Goal: Information Seeking & Learning: Learn about a topic

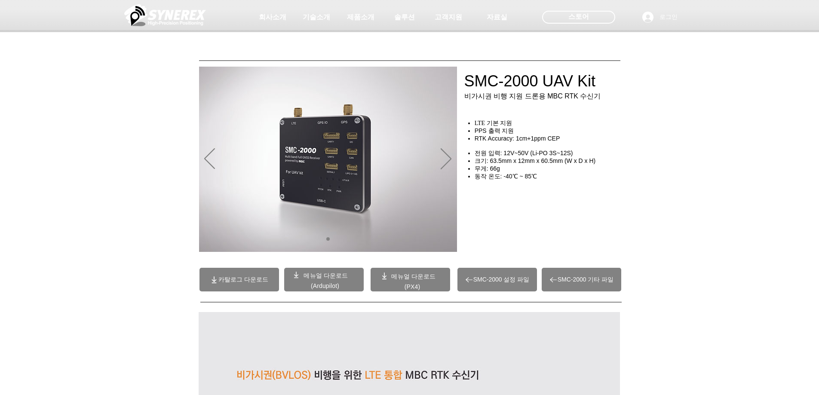
drag, startPoint x: 747, startPoint y: 105, endPoint x: 695, endPoint y: 100, distance: 51.9
click at [746, 105] on div at bounding box center [409, 63] width 819 height 127
click at [695, 101] on div at bounding box center [409, 63] width 819 height 127
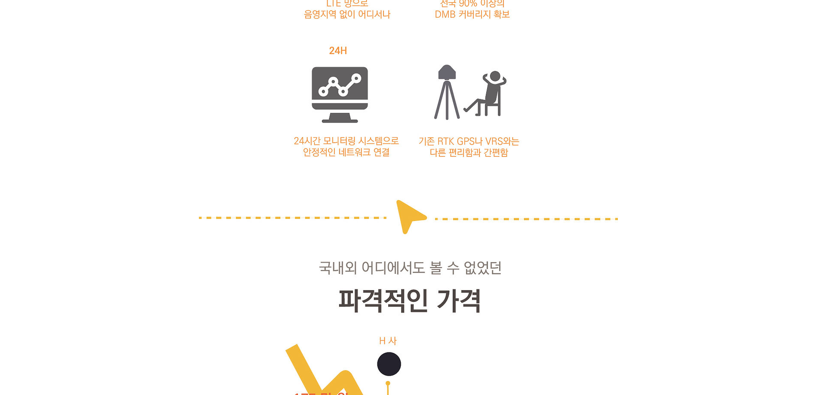
scroll to position [1161, 0]
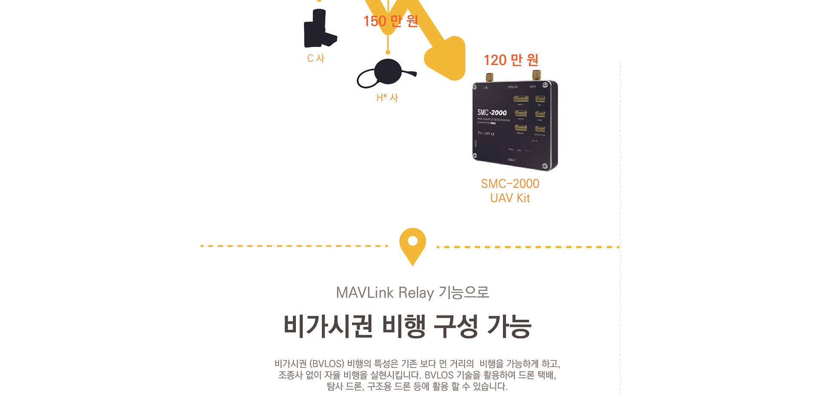
scroll to position [0, 0]
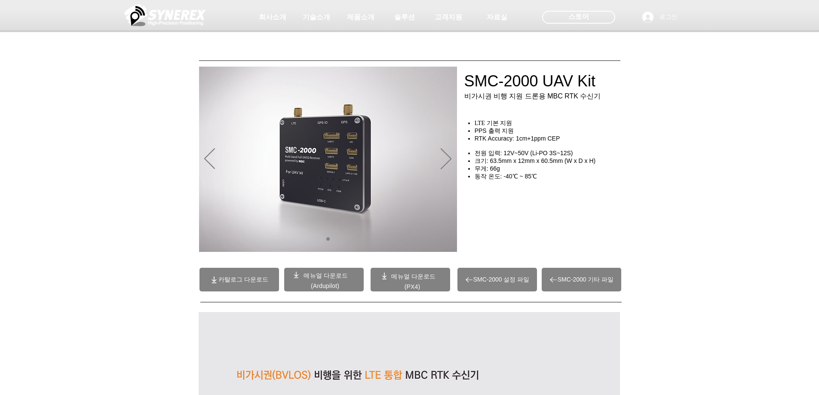
drag, startPoint x: 626, startPoint y: 264, endPoint x: 492, endPoint y: 23, distance: 275.4
drag, startPoint x: 106, startPoint y: 142, endPoint x: 109, endPoint y: 135, distance: 7.5
click at [105, 142] on div "main content" at bounding box center [409, 196] width 819 height 128
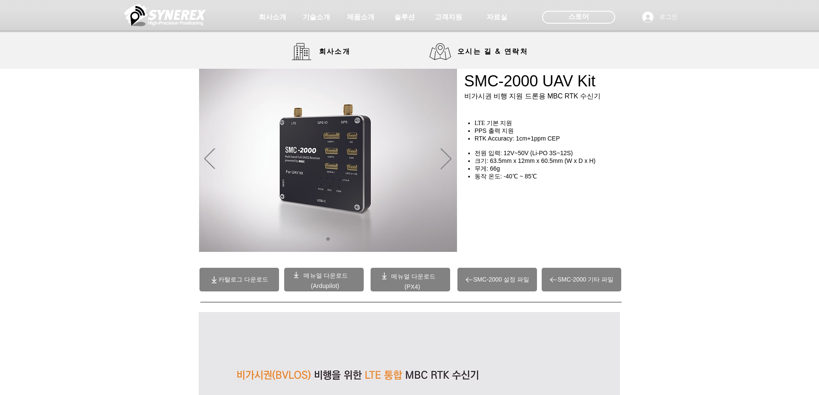
click at [324, 61] on div at bounding box center [409, 34] width 819 height 69
click at [322, 53] on span "회사소개" at bounding box center [335, 51] width 32 height 9
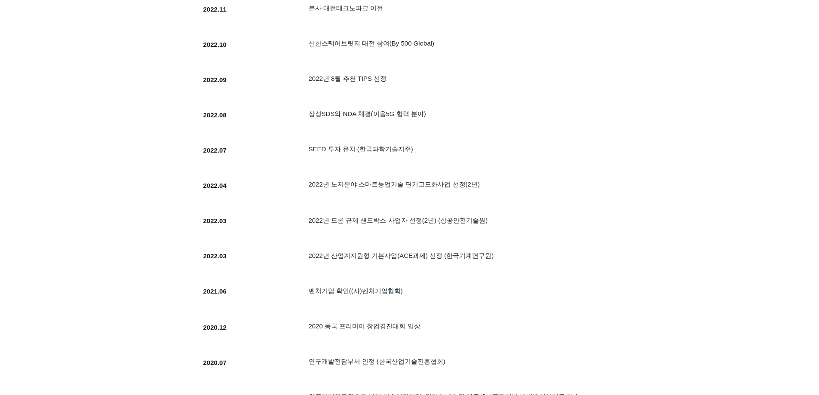
scroll to position [559, 0]
drag, startPoint x: 367, startPoint y: 182, endPoint x: 371, endPoint y: 283, distance: 100.7
click at [371, 282] on div "SYNEREX가 열심히 달려온 길 입니다. 2025.06 ​중기부 수출지향형(경쟁형 R&D) 과제 선정 SYNEREX가 열심히 달려온 길 입니…" at bounding box center [392, 173] width 398 height 846
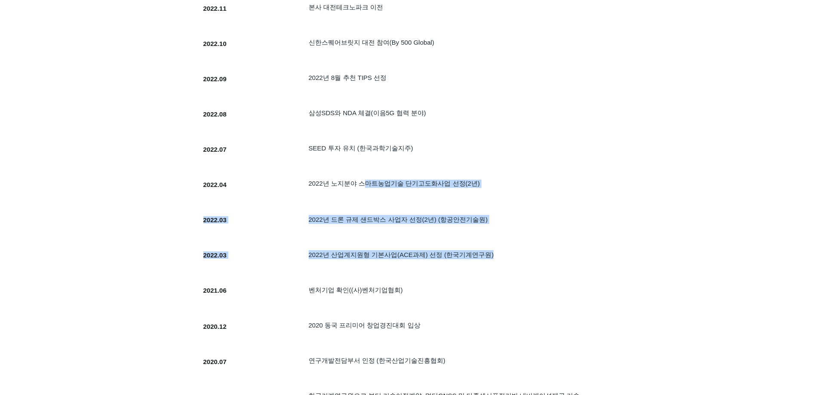
click at [371, 283] on div at bounding box center [392, 296] width 396 height 33
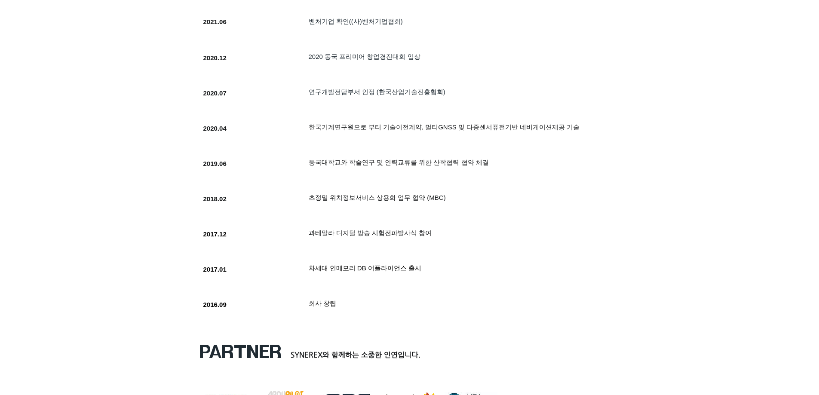
scroll to position [860, 0]
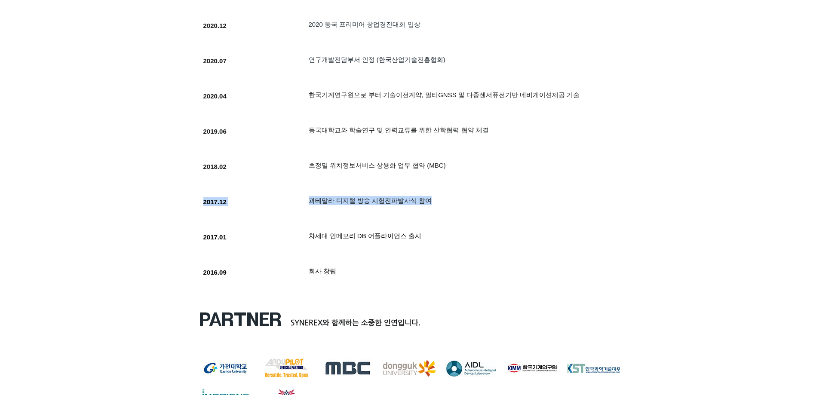
drag, startPoint x: 362, startPoint y: 227, endPoint x: 350, endPoint y: 212, distance: 19.5
click at [350, 209] on div at bounding box center [392, 206] width 396 height 33
drag, startPoint x: 350, startPoint y: 164, endPoint x: 362, endPoint y: 206, distance: 43.9
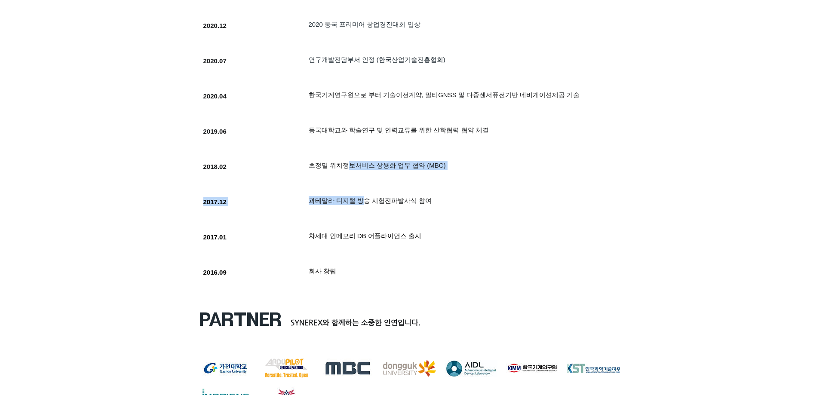
click at [362, 204] on span "과테말라 디지털 방송 시험전파발사식 참여" at bounding box center [370, 200] width 123 height 7
drag, startPoint x: 380, startPoint y: 215, endPoint x: 366, endPoint y: 202, distance: 18.5
click at [370, 205] on div "SYNEREX가 열심히 달려온 길 입니다. 2017.12 과테말라 디지털 방송 시험전파발사식 참여" at bounding box center [392, 206] width 396 height 33
click at [366, 201] on span "과테말라 디지털 방송 시험전파발사식 참여" at bounding box center [370, 200] width 123 height 7
drag, startPoint x: 353, startPoint y: 168, endPoint x: 357, endPoint y: 209, distance: 41.9
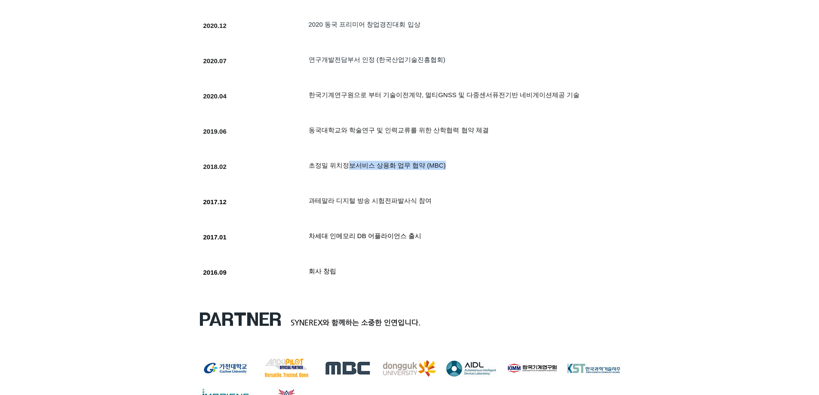
click at [357, 209] on div at bounding box center [392, 206] width 396 height 33
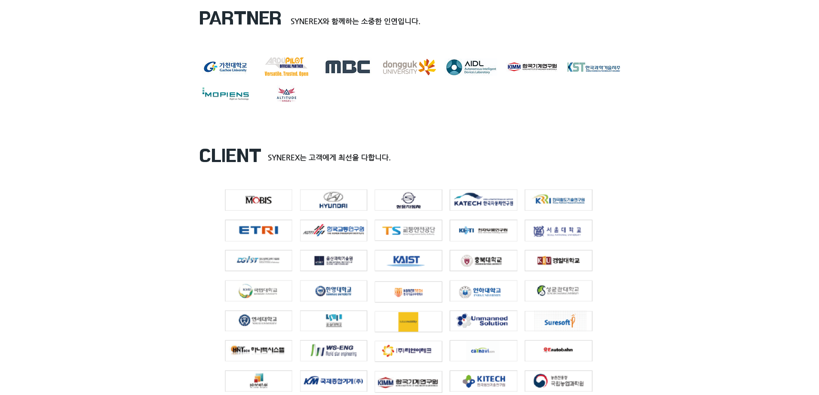
scroll to position [1075, 0]
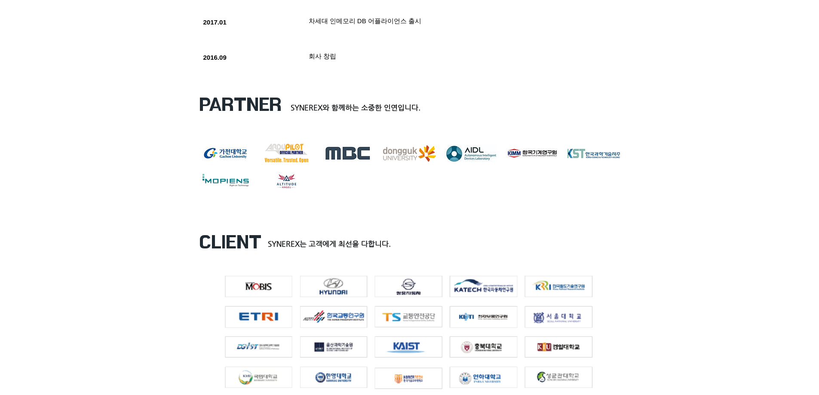
click at [443, 117] on div at bounding box center [409, 147] width 819 height 135
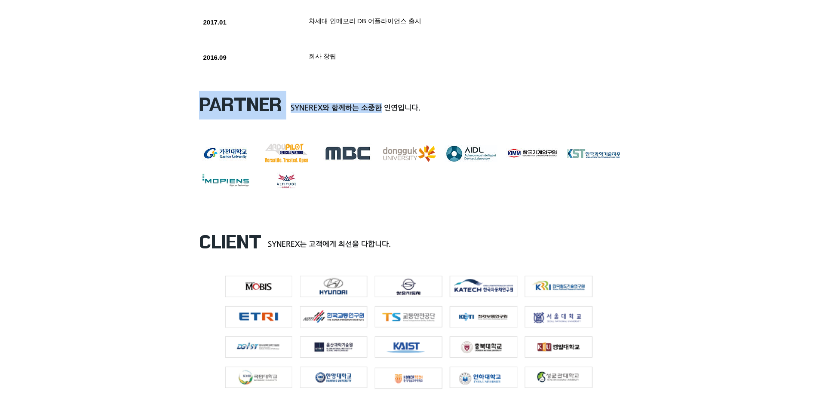
drag, startPoint x: 380, startPoint y: 110, endPoint x: 268, endPoint y: 123, distance: 112.6
click at [268, 123] on section "PARTNER SYNEREX와 함께하는 소중한 인연입니다. marklogo-kor_eng ardupilot_partner MBC 동국대학교 (…" at bounding box center [409, 147] width 819 height 135
click at [267, 122] on div at bounding box center [409, 147] width 819 height 135
drag, startPoint x: 255, startPoint y: 101, endPoint x: 322, endPoint y: 107, distance: 66.9
click at [313, 108] on div "PARTNER SYNEREX와 함께하는 소중한 인연입니다. marklogo-kor_eng ardupilot_partner MBC 동국대학교 (…" at bounding box center [409, 146] width 421 height 111
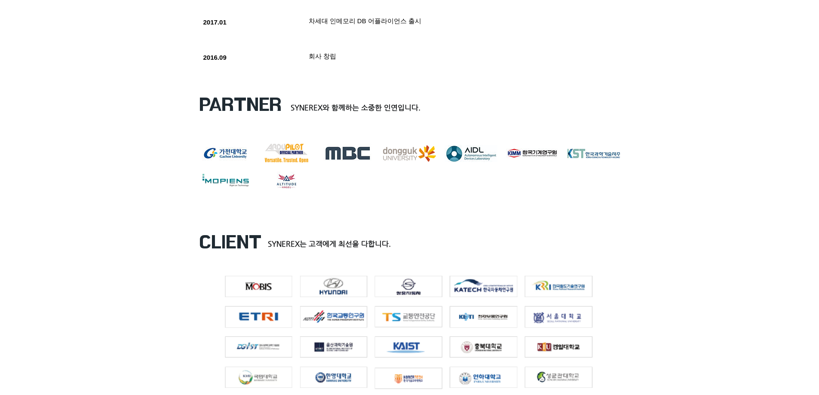
click at [324, 106] on span "SYNEREX와 함께하는 소중한 인연입니다." at bounding box center [356, 107] width 130 height 9
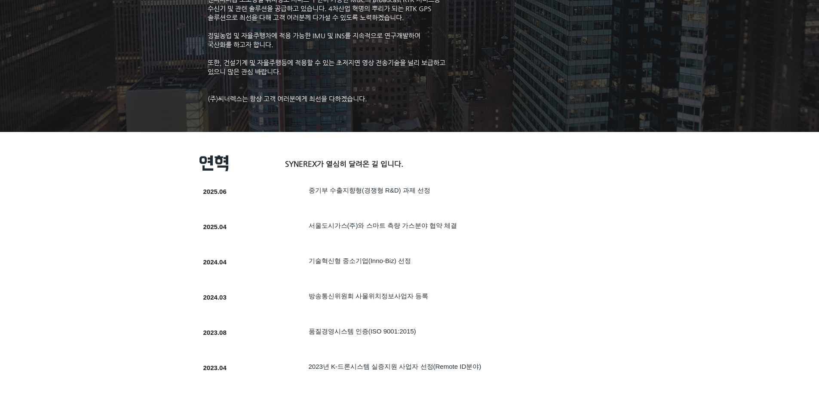
scroll to position [86, 0]
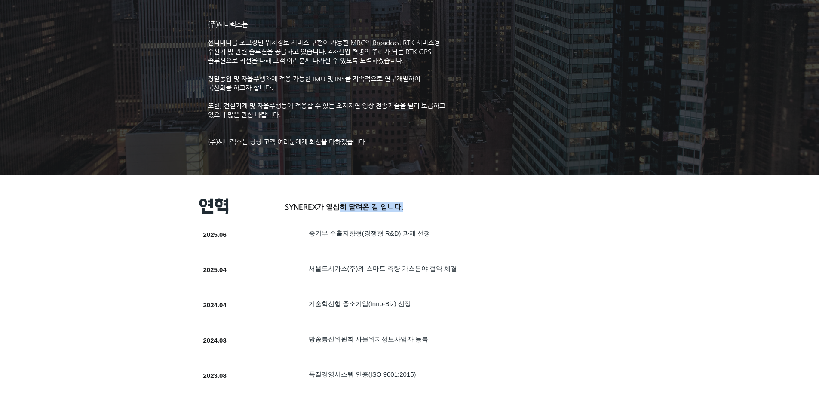
drag, startPoint x: 336, startPoint y: 206, endPoint x: 347, endPoint y: 234, distance: 29.7
click at [347, 234] on span "​중기부 수출지향형(경쟁형 R&D) 과제 선정" at bounding box center [370, 233] width 122 height 7
drag, startPoint x: 381, startPoint y: 237, endPoint x: 355, endPoint y: 220, distance: 31.4
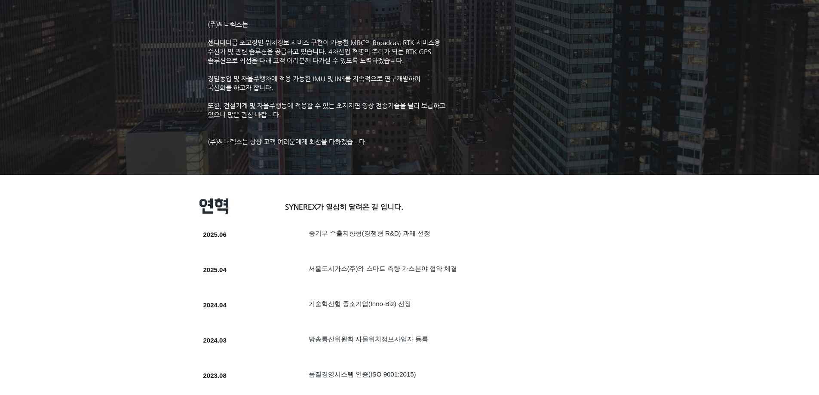
drag, startPoint x: 347, startPoint y: 211, endPoint x: 362, endPoint y: 231, distance: 25.5
click at [362, 231] on span "​중기부 수출지향형(경쟁형 R&D) 과제 선정" at bounding box center [370, 233] width 122 height 7
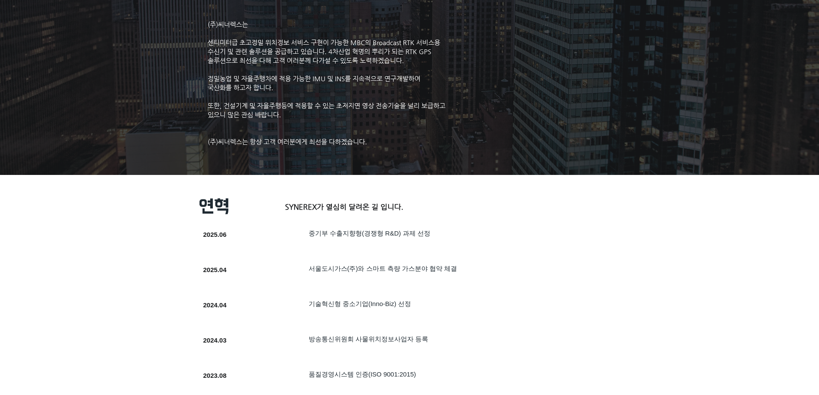
drag, startPoint x: 490, startPoint y: 224, endPoint x: 467, endPoint y: 221, distance: 22.6
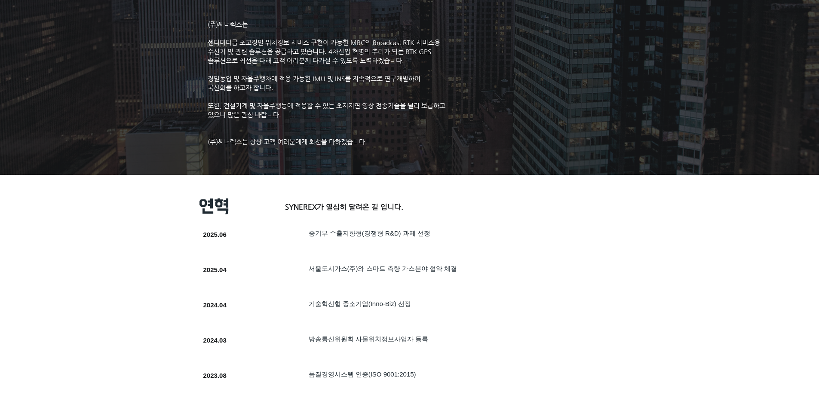
click at [449, 231] on h5 "​중기부 수출지향형(경쟁형 R&D) 과제 선정" at bounding box center [446, 234] width 274 height 8
click at [449, 232] on h5 "​중기부 수출지향형(경쟁형 R&D) 과제 선정" at bounding box center [446, 234] width 274 height 8
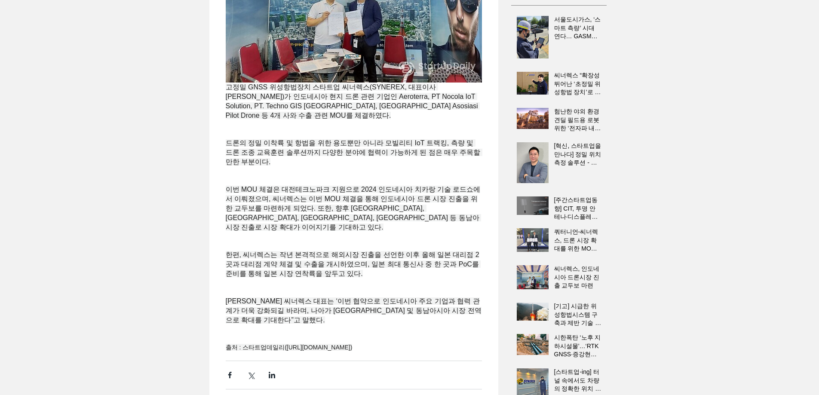
scroll to position [215, 0]
click at [380, 147] on span "드론의 정밀 이착륙 및 항법을 위한 용도뿐만 아니라 모빌리티 IoT 트랙킹, 측량 및 드론 조종 교육훈련 솔루션까지 다양한 분야에 협력이 가능…" at bounding box center [354, 152] width 257 height 26
click at [357, 138] on span "main content" at bounding box center [354, 133] width 256 height 9
click at [341, 146] on span "드론의 정밀 이착륙 및 항법을 위한 용도뿐만 아니라 모빌리티 IoT 트랙킹, 측량 및 드론 조종 교육훈련 솔루션까지 다양한 분야에 협력이 가능…" at bounding box center [354, 152] width 257 height 26
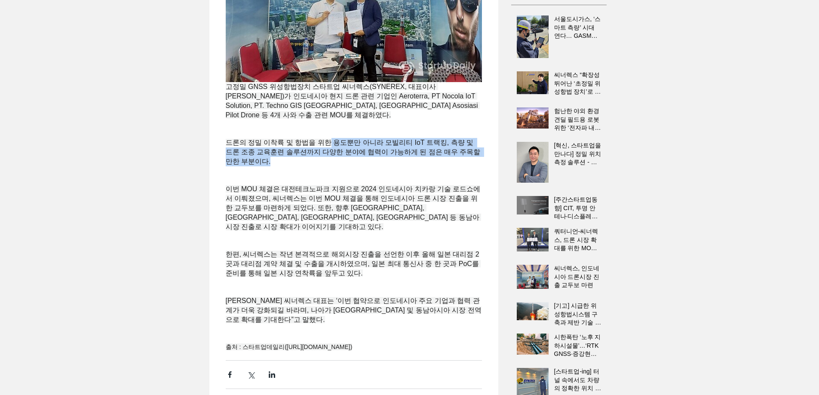
drag, startPoint x: 333, startPoint y: 152, endPoint x: 340, endPoint y: 191, distance: 40.1
click at [338, 187] on div "고정밀 GNSS 위성항법장치 스타트업 씨너렉스(SYNEREX, 대표이사 [PERSON_NAME])가 인도네시아 현지 드론 관련 기업인 Aero…" at bounding box center [354, 118] width 272 height 468
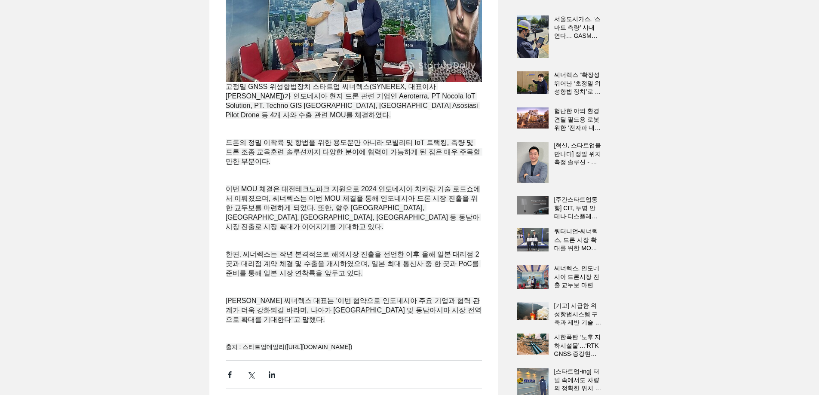
click at [340, 191] on span "이번 MOU 체결은 대전테크노파크 지원으로 2024 인도네시아 치카랑 기술 로드쇼에서 이뤄졌으며, 씨너렉스는 이번 MOU 체결을 통해 인도네시…" at bounding box center [354, 207] width 256 height 45
drag, startPoint x: 340, startPoint y: 215, endPoint x: 321, endPoint y: 201, distance: 23.3
click at [329, 207] on span "이번 MOU 체결은 대전테크노파크 지원으로 2024 인도네시아 치카랑 기술 로드쇼에서 이뤄졌으며, 씨너렉스는 이번 MOU 체결을 통해 인도네시…" at bounding box center [354, 207] width 256 height 45
click at [315, 197] on span "이번 MOU 체결은 대전테크노파크 지원으로 2024 인도네시아 치카랑 기술 로드쇼에서 이뤄졌으며, 씨너렉스는 이번 MOU 체결을 통해 인도네시…" at bounding box center [354, 207] width 256 height 45
drag, startPoint x: 310, startPoint y: 179, endPoint x: 322, endPoint y: 210, distance: 33.2
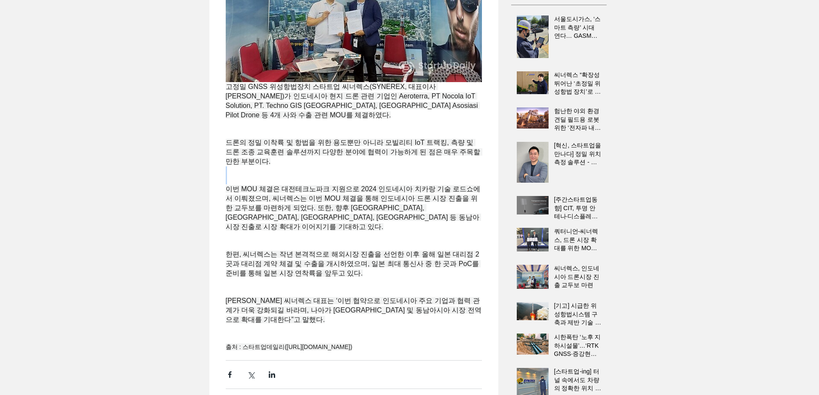
click at [321, 208] on div "고정밀 GNSS 위성항법장치 스타트업 씨너렉스(SYNEREX, 대표이사 [PERSON_NAME])가 인도네시아 현지 드론 관련 기업인 Aero…" at bounding box center [354, 118] width 272 height 468
click at [322, 210] on span "이번 MOU 체결은 대전테크노파크 지원으로 2024 인도네시아 치카랑 기술 로드쇼에서 이뤄졌으며, 씨너렉스는 이번 MOU 체결을 통해 인도네시…" at bounding box center [354, 207] width 256 height 45
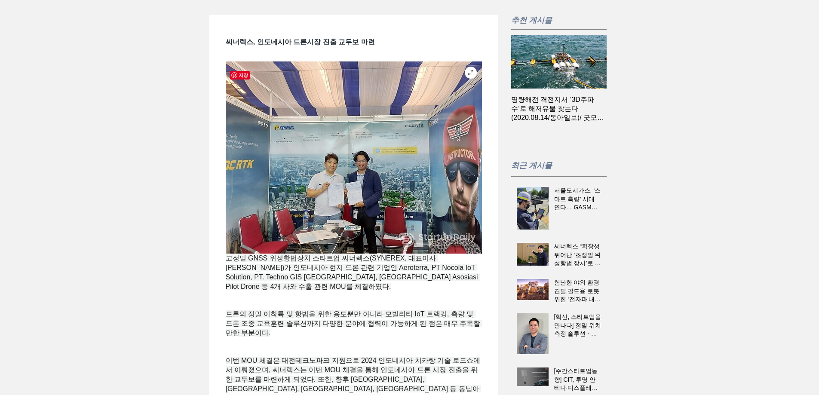
scroll to position [0, 0]
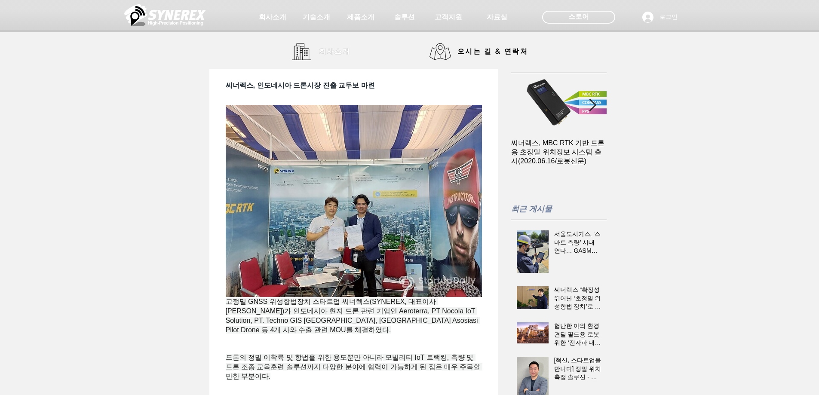
click at [322, 54] on span "회사소개" at bounding box center [335, 51] width 32 height 9
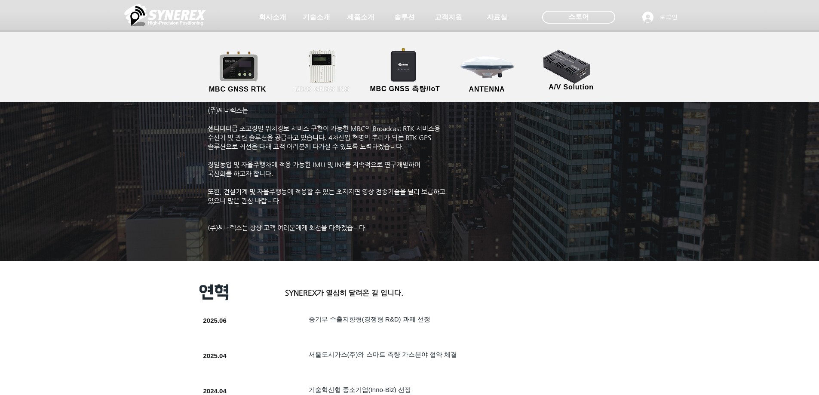
click at [322, 75] on link "MBC GNSS INS" at bounding box center [322, 71] width 77 height 45
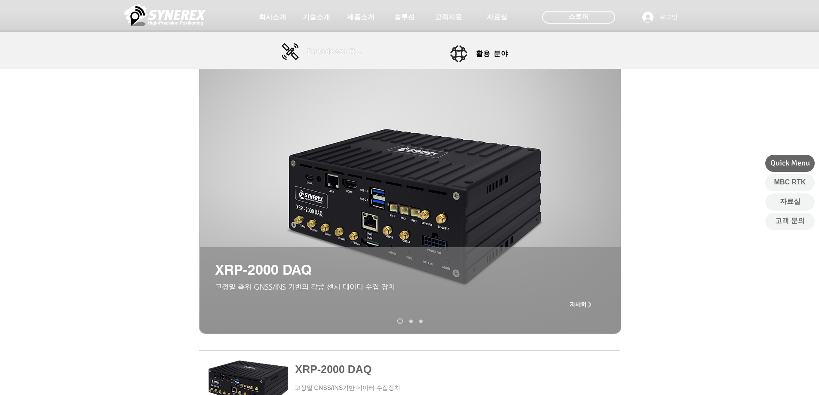
click at [328, 51] on span "Broadcast RTK" at bounding box center [336, 52] width 58 height 8
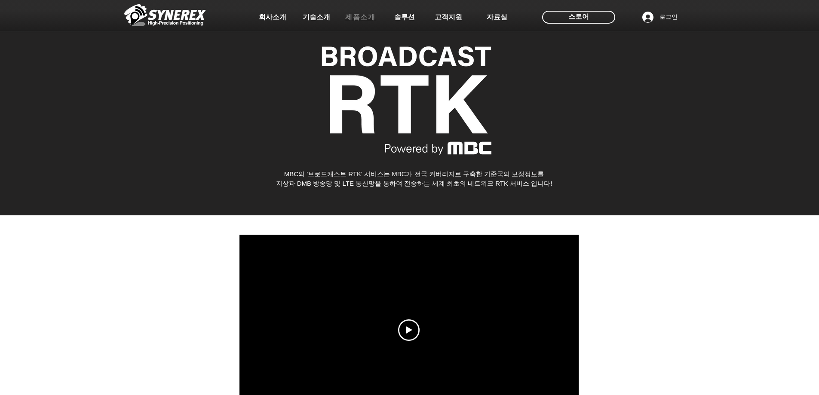
click at [364, 17] on span "제품소개" at bounding box center [360, 17] width 30 height 9
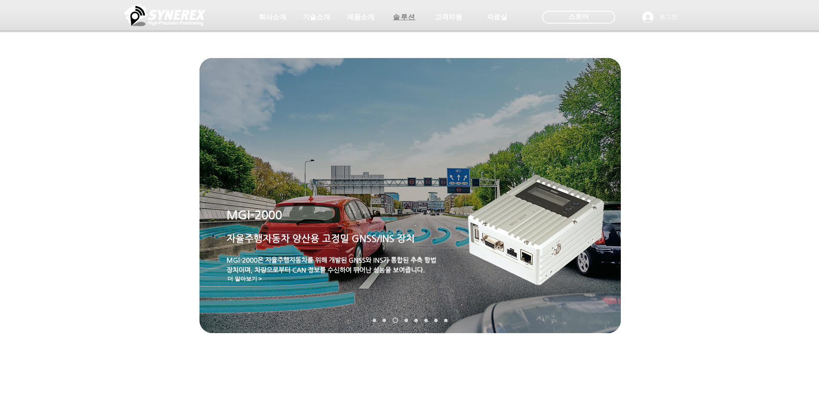
click at [408, 18] on span "솔루션" at bounding box center [404, 17] width 23 height 9
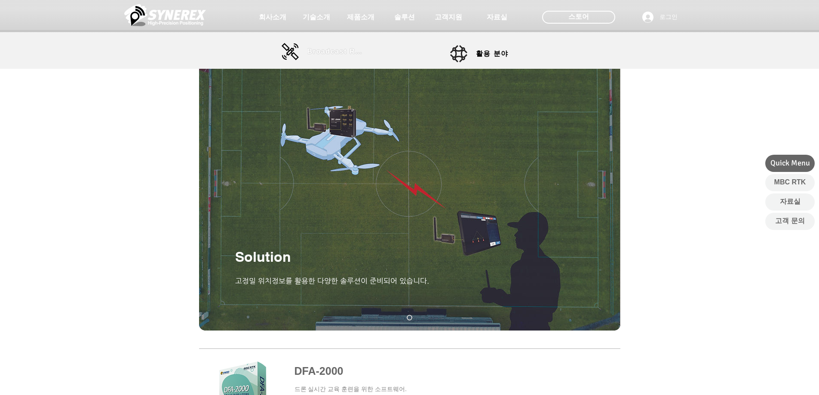
click at [336, 50] on span "Broadcast RTK" at bounding box center [336, 52] width 58 height 8
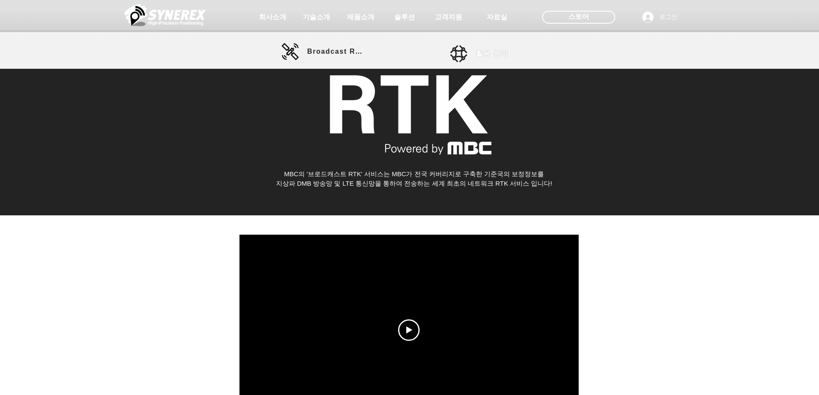
drag, startPoint x: 437, startPoint y: 49, endPoint x: 466, endPoint y: 51, distance: 28.4
click at [442, 50] on div at bounding box center [409, 34] width 819 height 69
click at [470, 52] on link "활용 분야" at bounding box center [488, 53] width 77 height 17
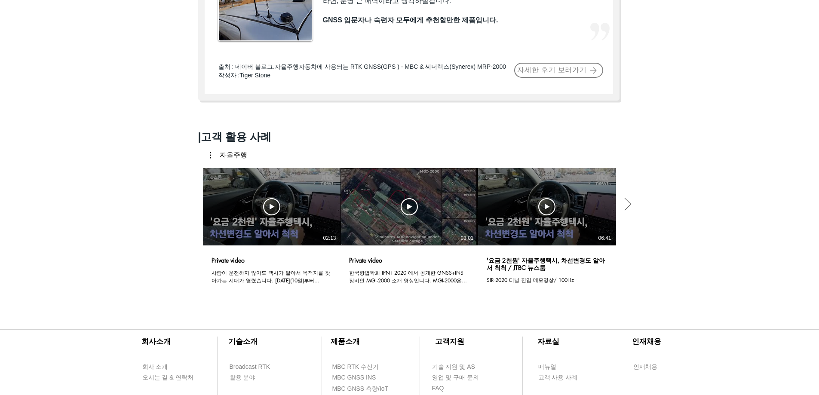
scroll to position [645, 0]
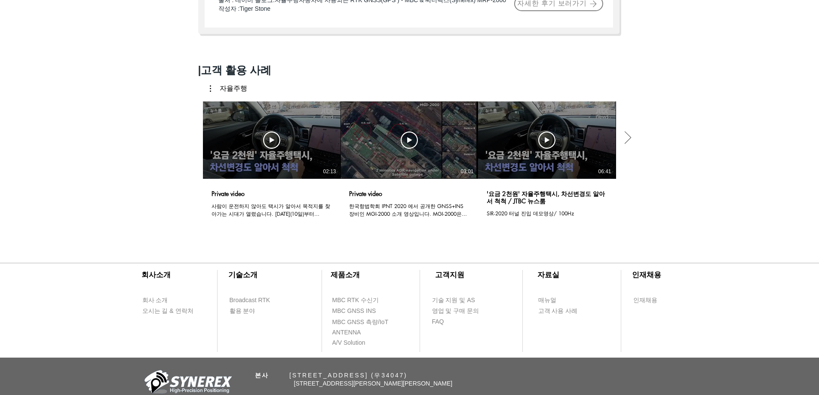
click at [616, 179] on div "동영상 보기 동영상 보기 02:43" at bounding box center [685, 139] width 138 height 77
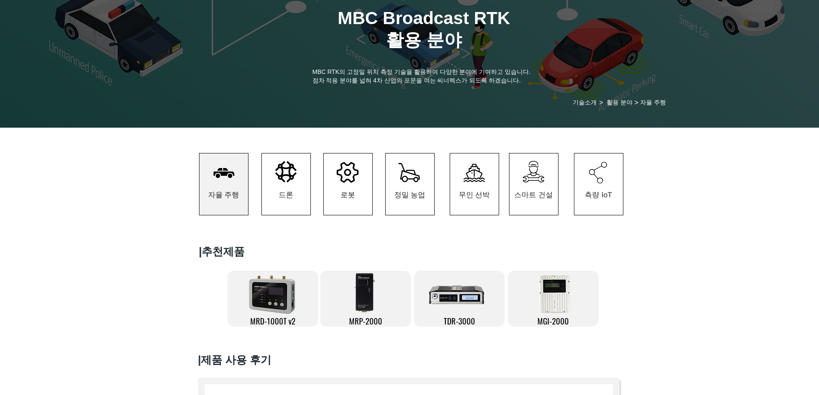
scroll to position [0, 0]
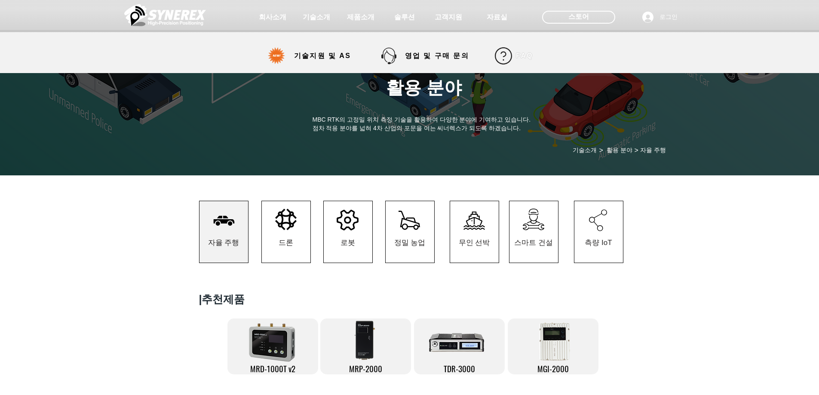
click at [516, 62] on span "FAQ" at bounding box center [525, 55] width 24 height 17
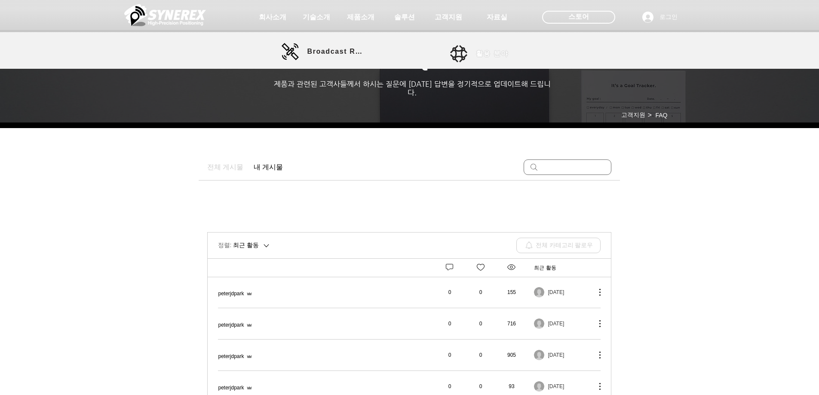
click at [503, 53] on span "활용 분야" at bounding box center [492, 53] width 33 height 9
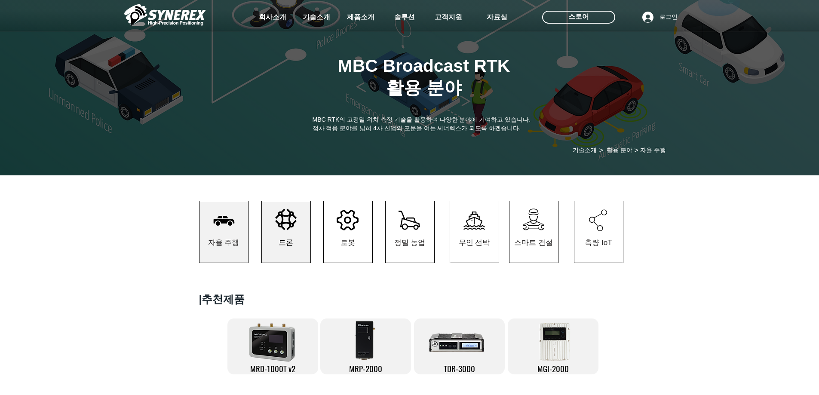
click at [276, 252] on span "드론" at bounding box center [286, 243] width 49 height 40
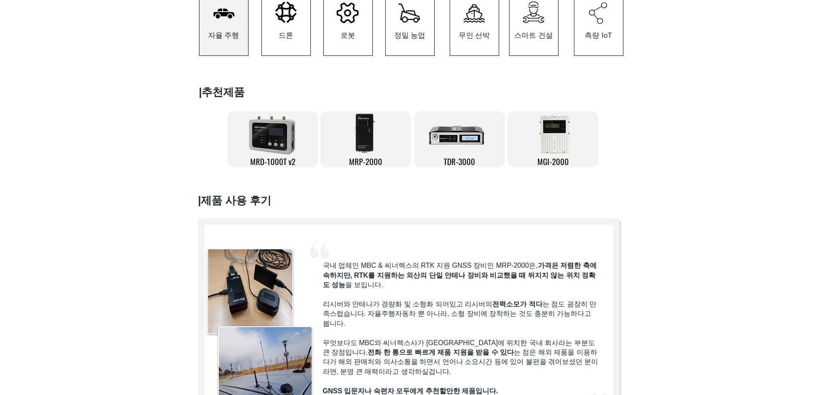
scroll to position [129, 0]
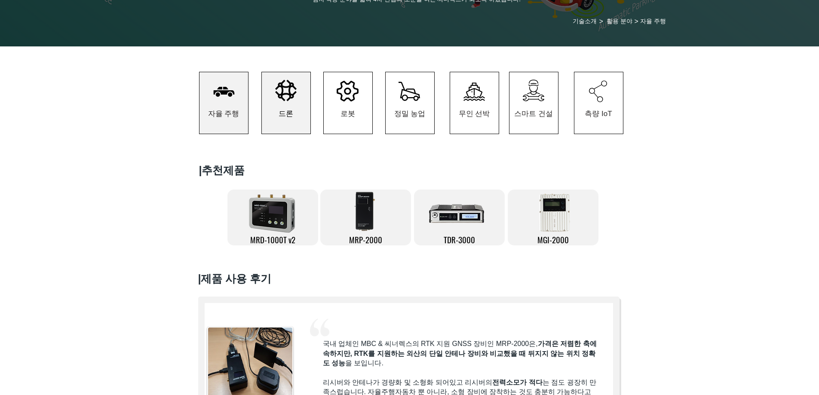
click at [291, 114] on span "드론" at bounding box center [286, 114] width 15 height 10
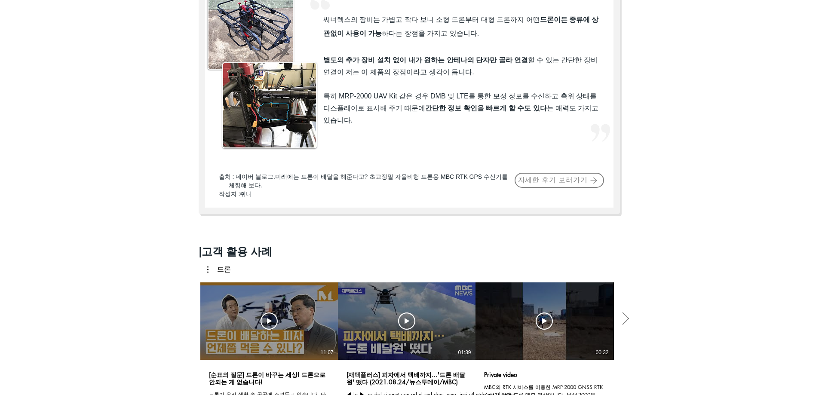
scroll to position [387, 0]
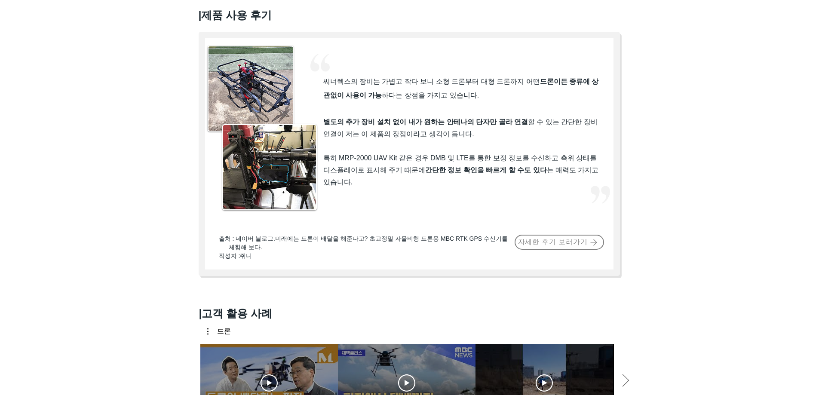
click at [642, 158] on div at bounding box center [409, 90] width 819 height 401
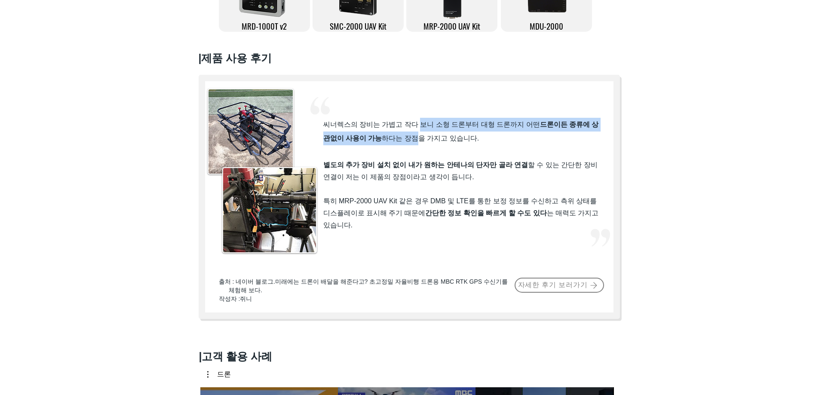
drag, startPoint x: 424, startPoint y: 131, endPoint x: 427, endPoint y: 144, distance: 13.4
click at [427, 141] on span "씨너렉스의 장비는 가볍고 작다 보니 소형 드론부터 대형 드론까지 어떤 드론이든 종류에 상관없이 사용이 가능 하다는 장점을 가지고 있습니다." at bounding box center [461, 131] width 276 height 21
click at [427, 142] on span "씨너렉스의 장비는 가볍고 작다 보니 소형 드론부터 대형 드론까지 어떤 드론이든 종류에 상관없이 사용이 가능 하다는 장점을 가지고 있습니다." at bounding box center [461, 131] width 276 height 21
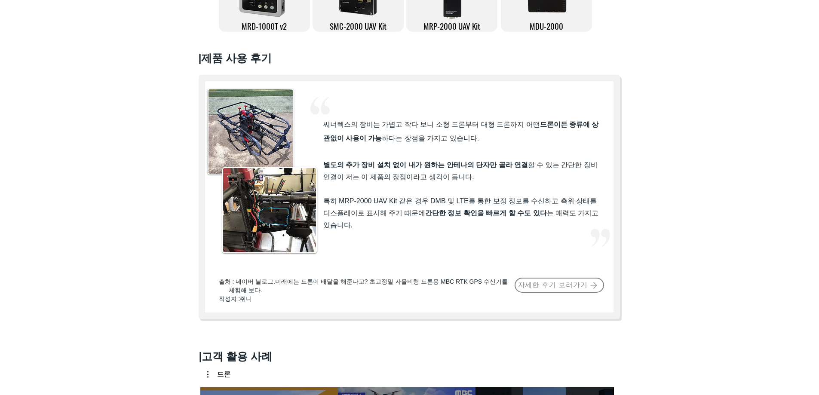
drag, startPoint x: 411, startPoint y: 132, endPoint x: 412, endPoint y: 144, distance: 11.6
click at [412, 142] on span "씨너렉스의 장비는 가볍고 작다 보니 소형 드론부터 대형 드론까지 어떤 드론이든 종류에 상관없이 사용이 가능 하다는 장점을 가지고 있습니다." at bounding box center [461, 131] width 276 height 21
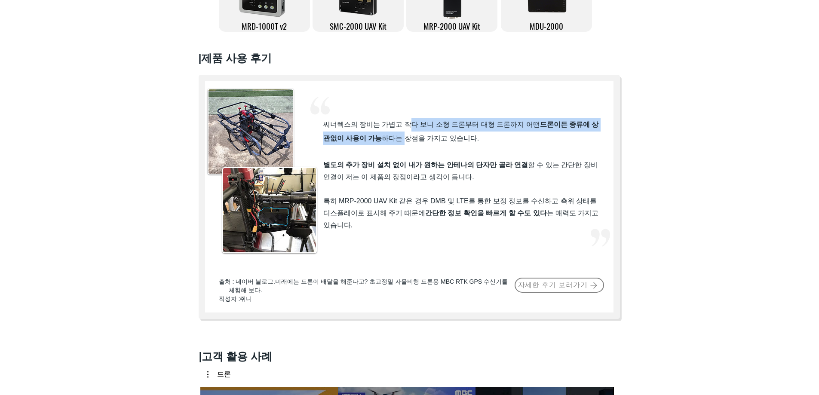
click at [412, 142] on span "씨너렉스의 장비는 가볍고 작다 보니 소형 드론부터 대형 드론까지 어떤 드론이든 종류에 상관없이 사용이 가능 하다는 장점을 가지고 있습니다." at bounding box center [461, 131] width 276 height 21
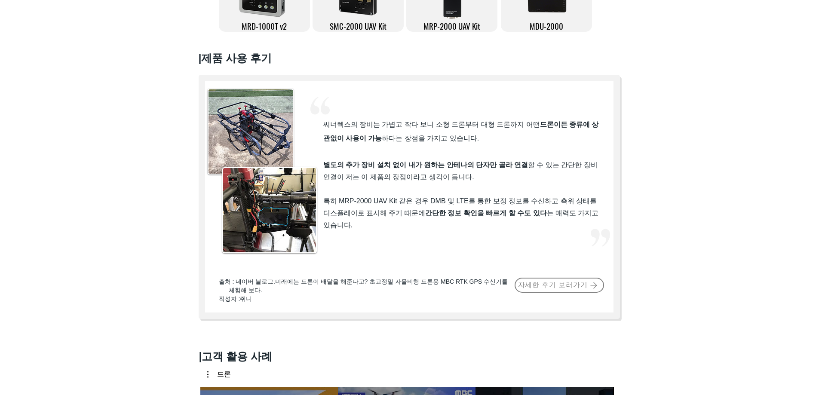
click at [401, 132] on span "씨너렉스의 장비는 가볍고 작다 보니 소형 드론부터 대형 드론까지 어떤 드론이든 종류에 상관없이 사용이 가능 하다는 장점을 가지고 있습니다." at bounding box center [461, 131] width 276 height 21
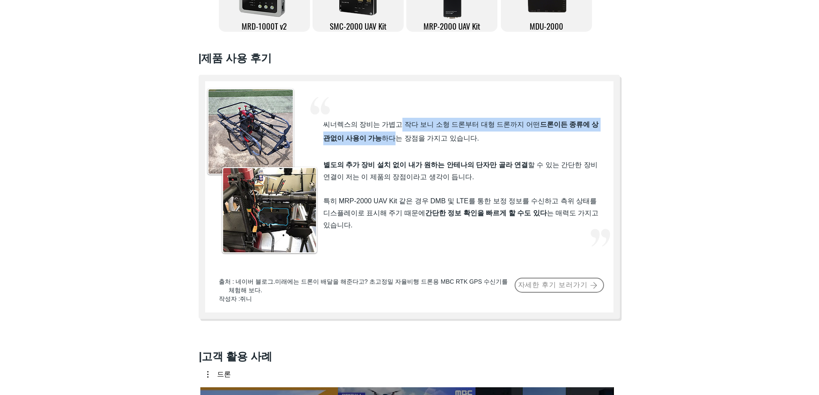
drag, startPoint x: 401, startPoint y: 133, endPoint x: 403, endPoint y: 142, distance: 8.9
click at [403, 141] on span "씨너렉스의 장비는 가볍고 작다 보니 소형 드론부터 대형 드론까지 어떤 드론이든 종류에 상관없이 사용이 가능 하다는 장점을 가지고 있습니다." at bounding box center [461, 131] width 276 height 21
click at [403, 142] on span "씨너렉스의 장비는 가볍고 작다 보니 소형 드론부터 대형 드론까지 어떤 드론이든 종류에 상관없이 사용이 가능 하다는 장점을 가지고 있습니다." at bounding box center [461, 131] width 276 height 21
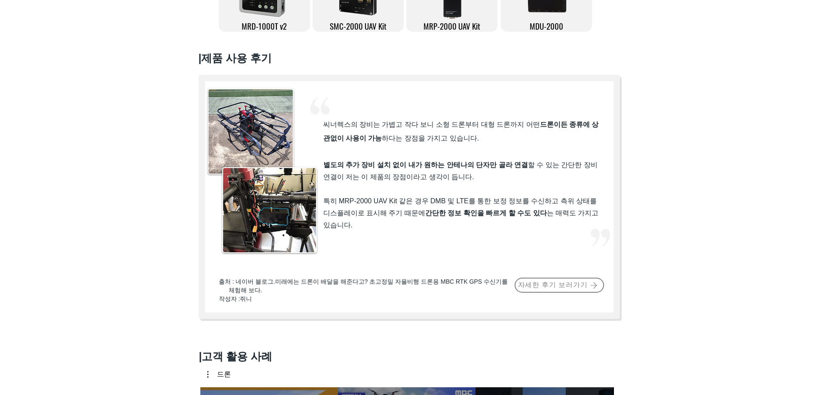
click at [392, 128] on span "씨너렉스의 장비는 가볍고 작다 보니 소형 드론부터 대형 드론까지 어떤 드론이든 종류에 상관없이 사용이 가능 하다는 장점을 가지고 있습니다." at bounding box center [461, 131] width 276 height 21
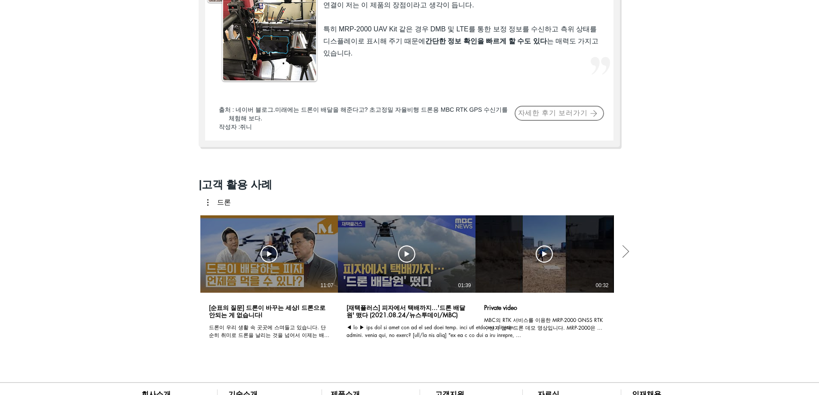
scroll to position [0, 0]
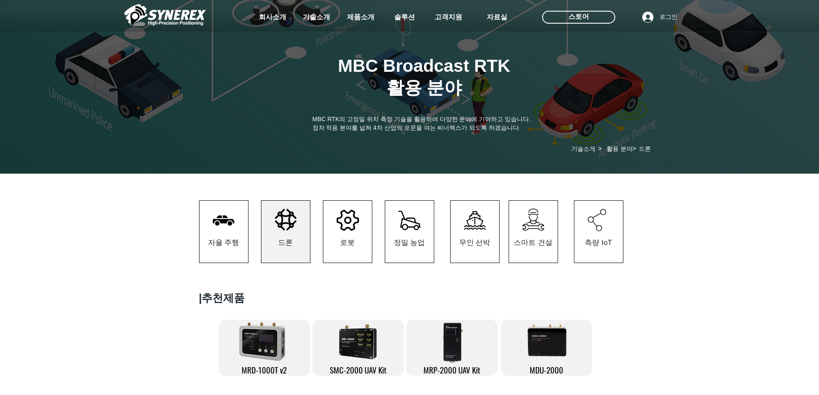
drag, startPoint x: 687, startPoint y: 175, endPoint x: 547, endPoint y: -12, distance: 232.5
click at [397, 244] on span "정밀 농업" at bounding box center [409, 243] width 31 height 10
click at [299, 251] on span "드론" at bounding box center [285, 242] width 49 height 40
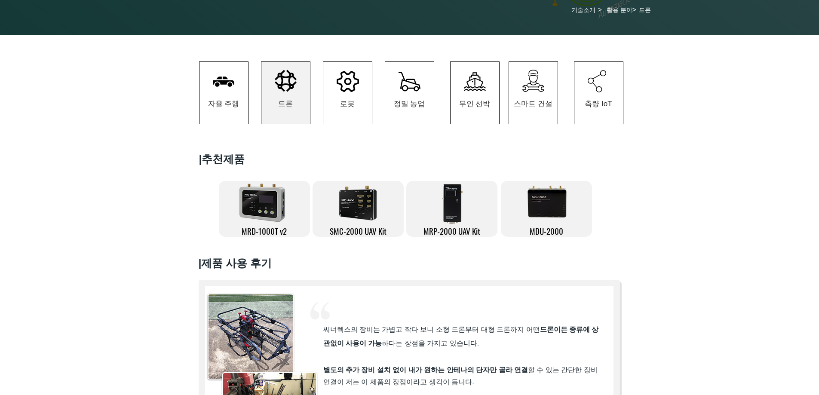
scroll to position [86, 0]
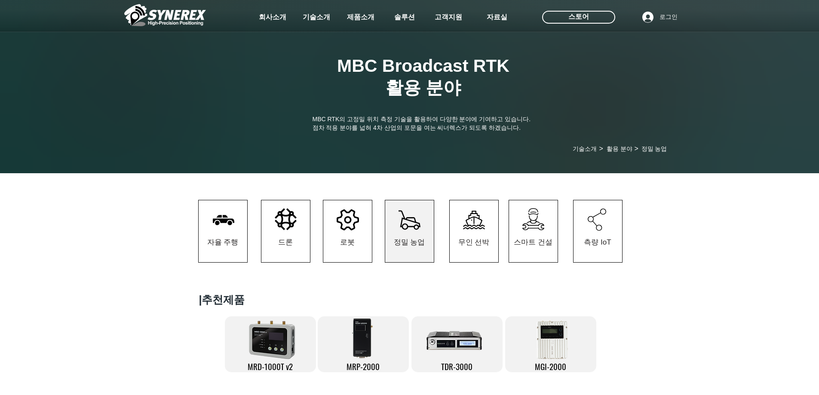
click at [290, 159] on img "main content" at bounding box center [409, 84] width 819 height 180
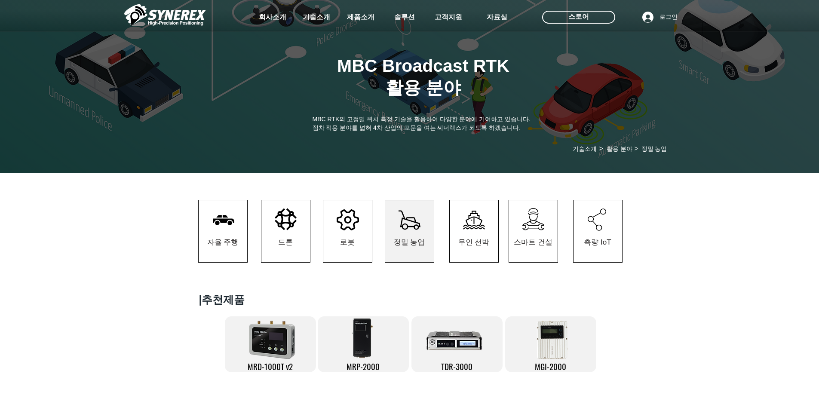
click at [291, 224] on icon at bounding box center [286, 219] width 22 height 22
